Goal: Task Accomplishment & Management: Manage account settings

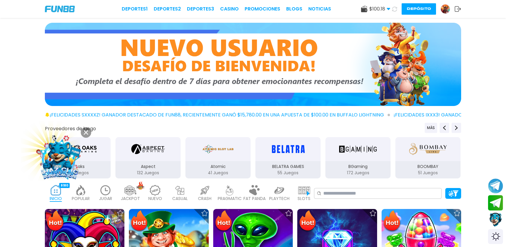
click at [387, 9] on use at bounding box center [387, 9] width 3 height 2
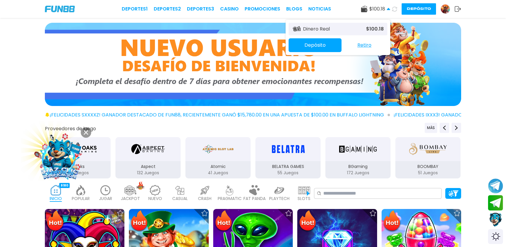
click at [365, 46] on button "Retiro" at bounding box center [364, 45] width 46 height 13
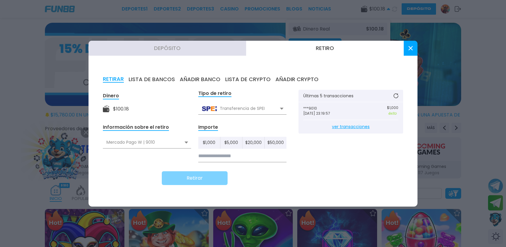
click at [226, 156] on input at bounding box center [242, 156] width 88 height 12
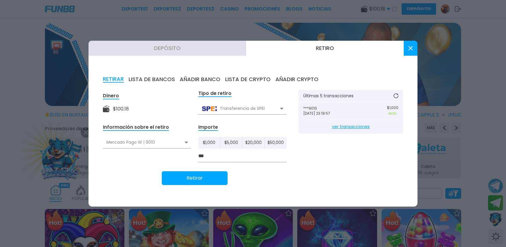
type input "***"
click at [212, 176] on button "Retirar" at bounding box center [195, 178] width 66 height 14
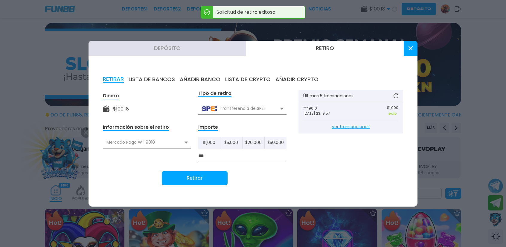
click at [405, 48] on button at bounding box center [410, 48] width 14 height 15
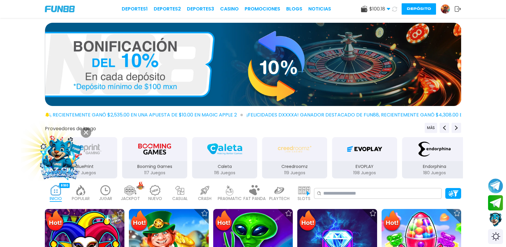
click at [392, 10] on use at bounding box center [395, 9] width 6 height 6
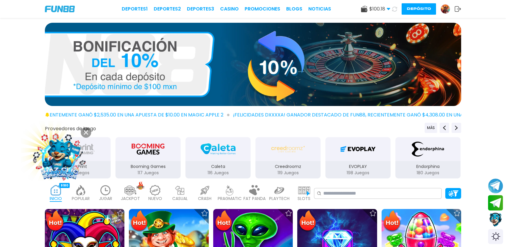
click at [393, 9] on icon at bounding box center [394, 8] width 7 height 7
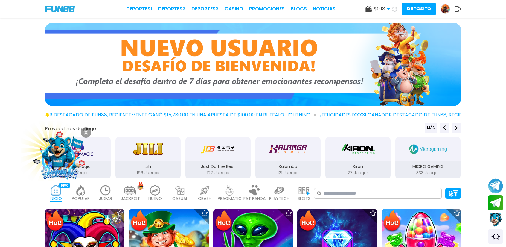
click at [458, 8] on icon at bounding box center [457, 9] width 7 height 6
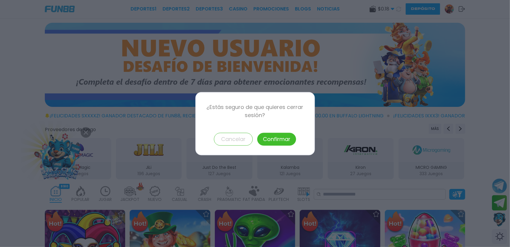
click at [289, 136] on button "Confirmar" at bounding box center [276, 138] width 39 height 13
